Goal: Find specific page/section: Find specific page/section

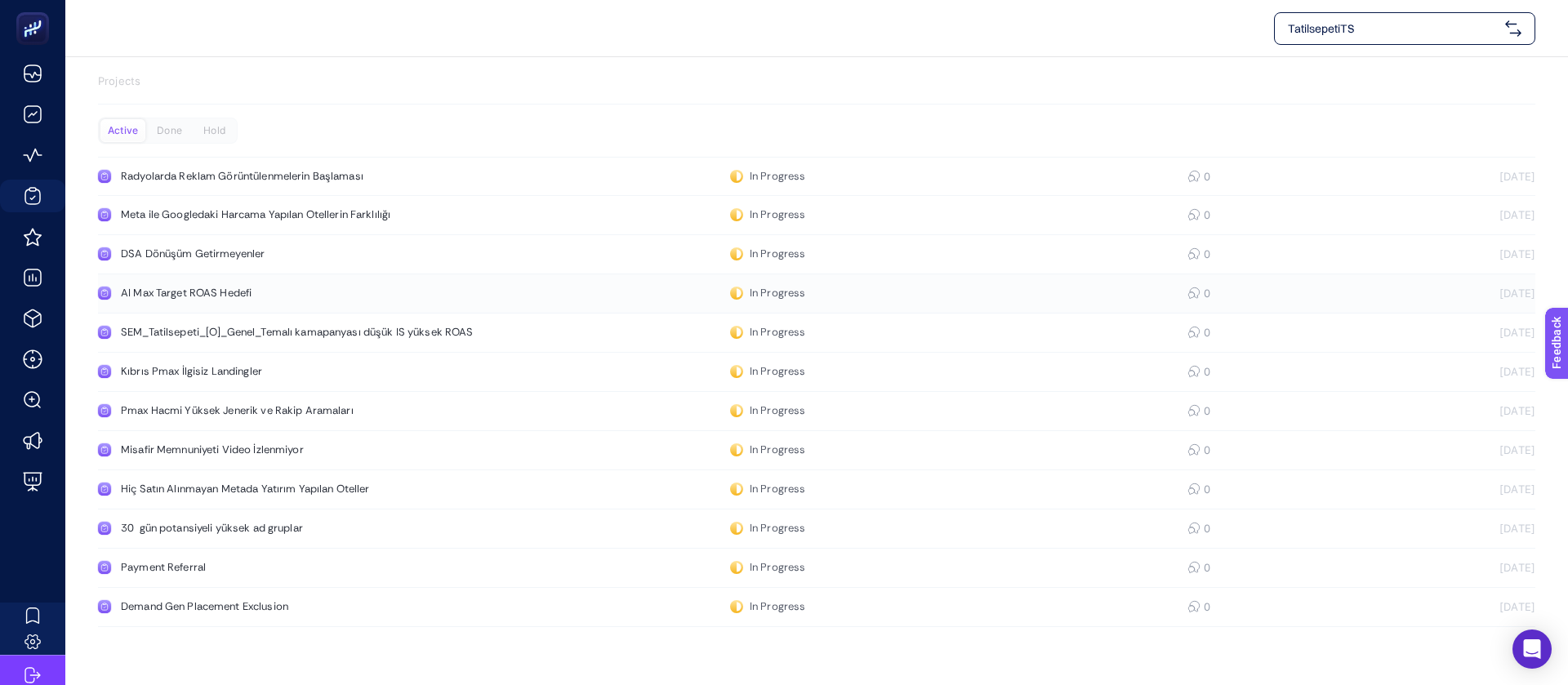
click at [227, 286] on div "AI Max Target ROAS Hedefi" at bounding box center [310, 292] width 378 height 13
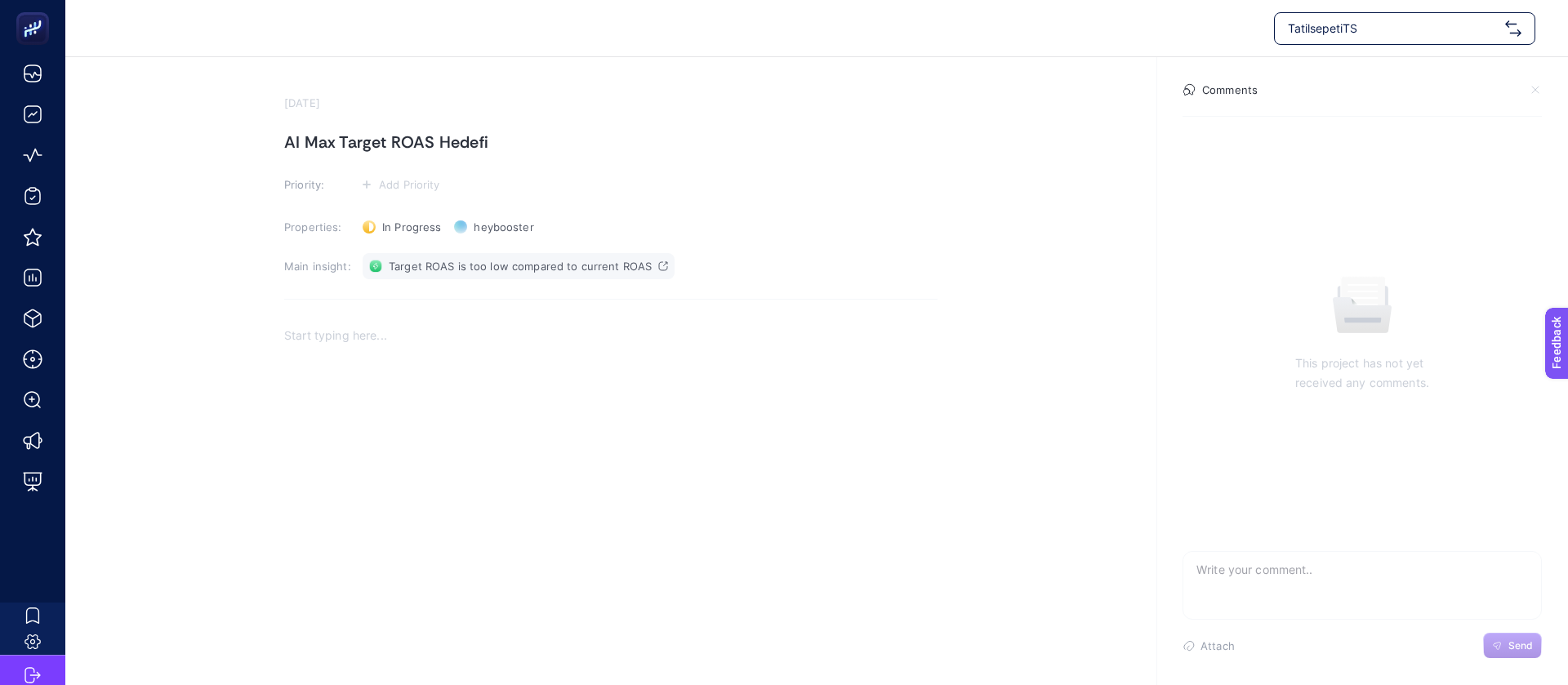
click at [431, 259] on span "Target ROAS is too low compared to current ROAS" at bounding box center [520, 265] width 263 height 13
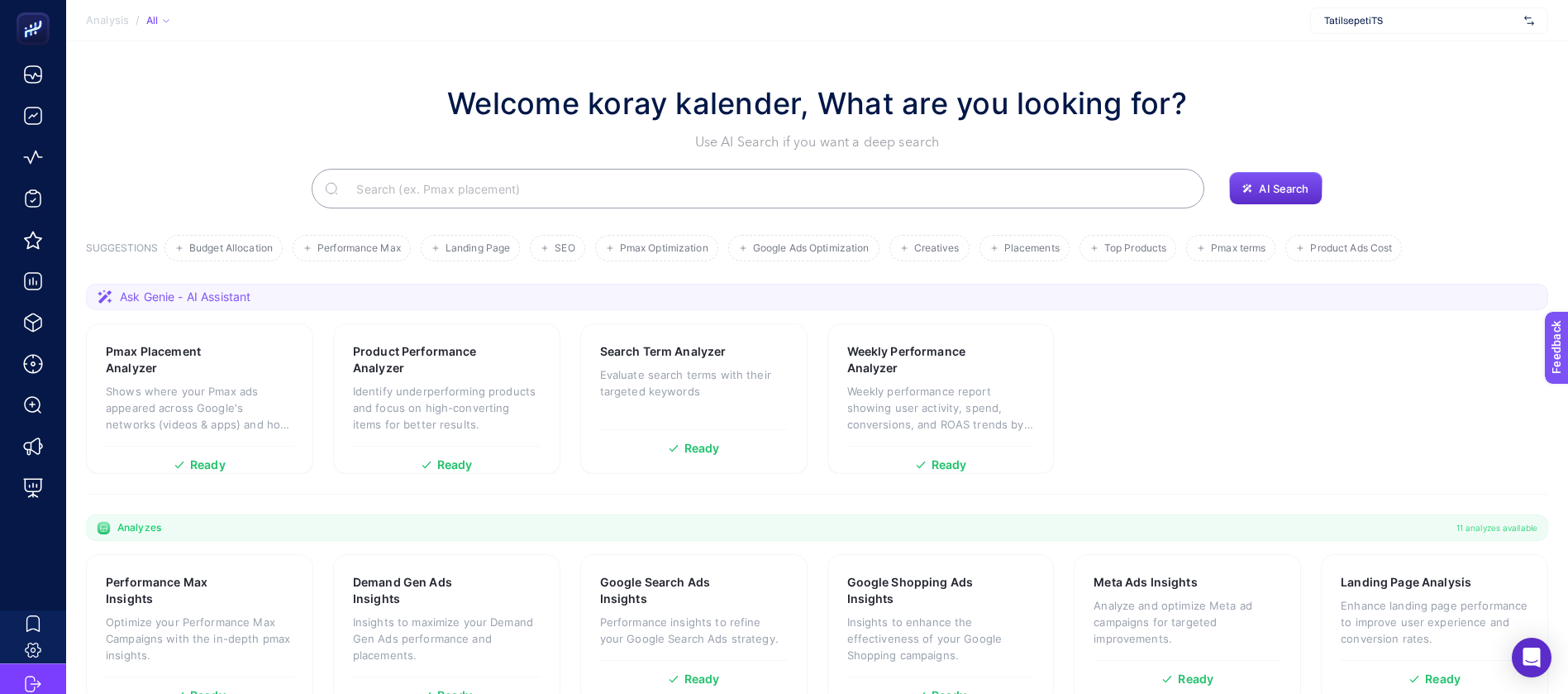
click at [532, 165] on input "Search" at bounding box center [767, 189] width 848 height 46
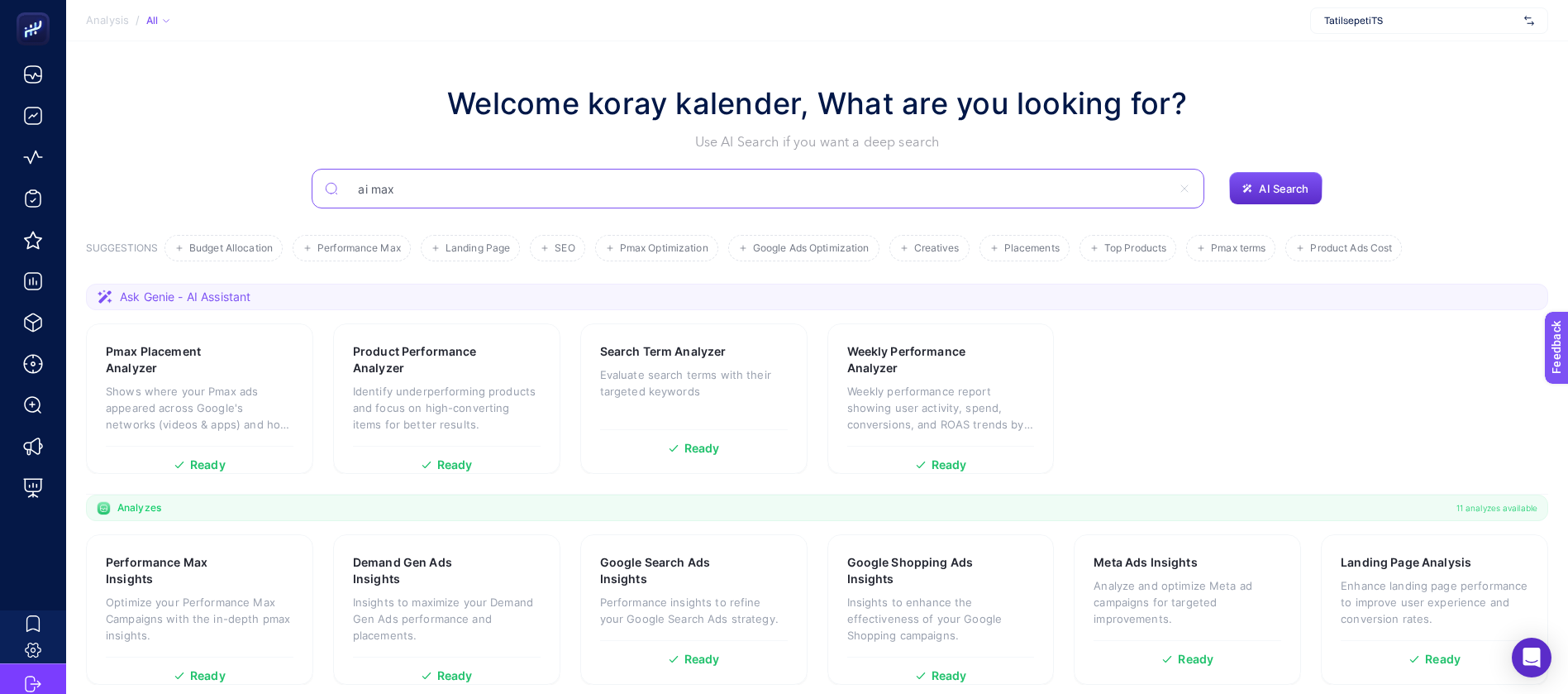
type input "ai max"
